Goal: Task Accomplishment & Management: Manage account settings

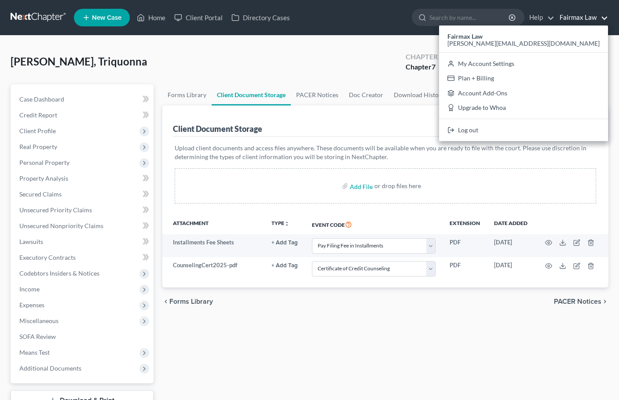
select select "24"
select select "5"
click at [564, 130] on link "Log out" at bounding box center [523, 130] width 169 height 15
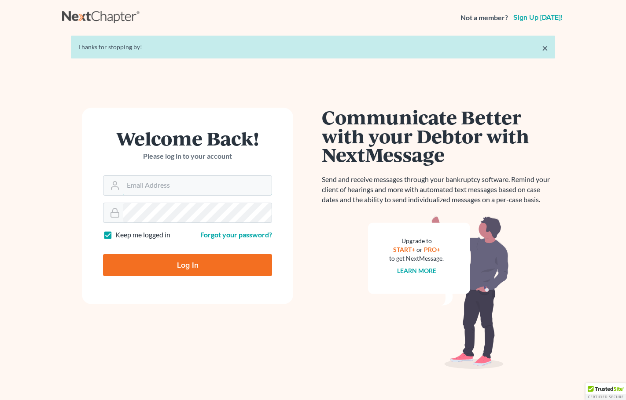
type input "[PERSON_NAME][EMAIL_ADDRESS][DOMAIN_NAME]"
click at [149, 262] on input "Log In" at bounding box center [187, 265] width 169 height 22
type input "Thinking..."
